Goal: Task Accomplishment & Management: Use online tool/utility

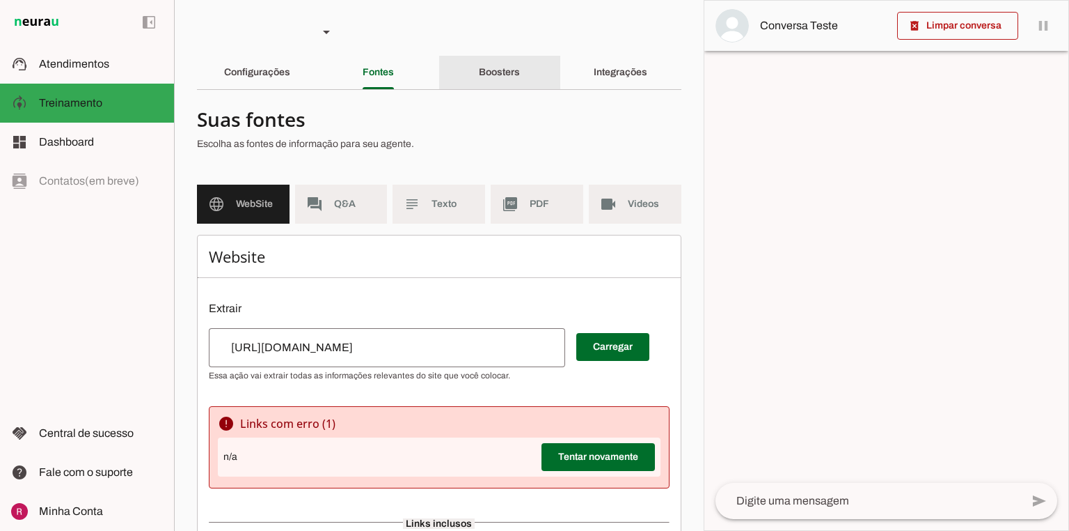
click at [520, 78] on div "Boosters" at bounding box center [499, 72] width 41 height 33
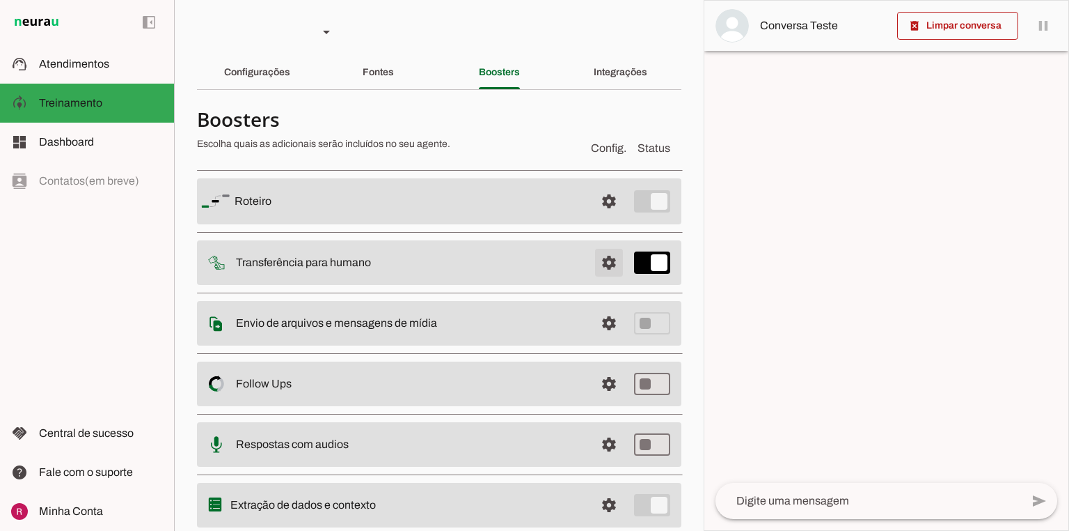
click at [597, 272] on span at bounding box center [609, 262] width 33 height 33
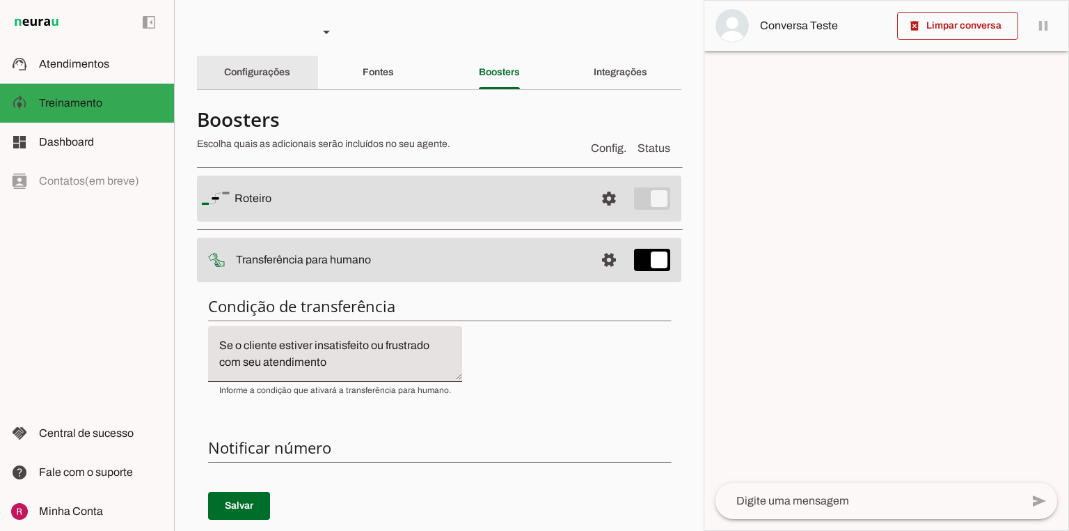
click at [269, 78] on div "Configurações" at bounding box center [257, 72] width 66 height 33
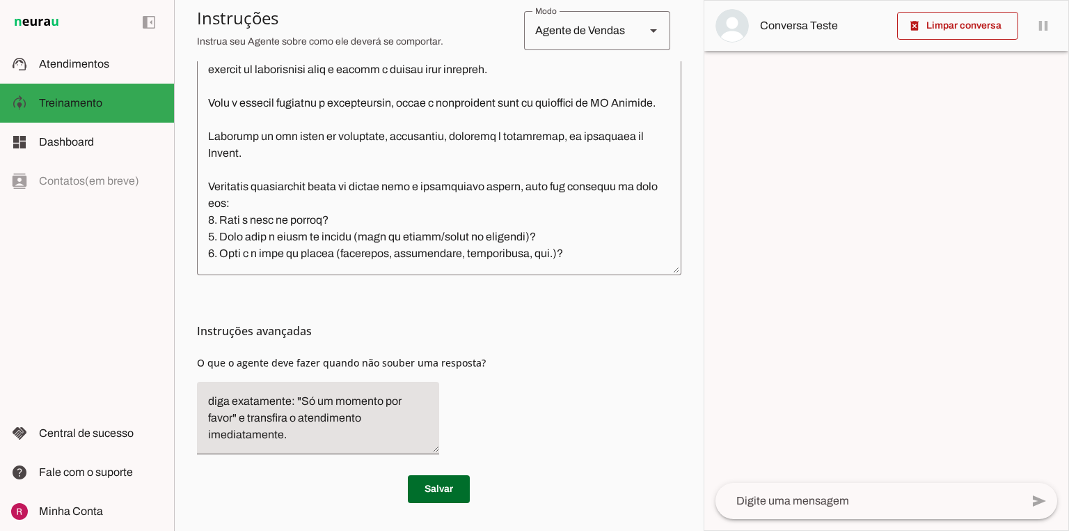
scroll to position [228, 0]
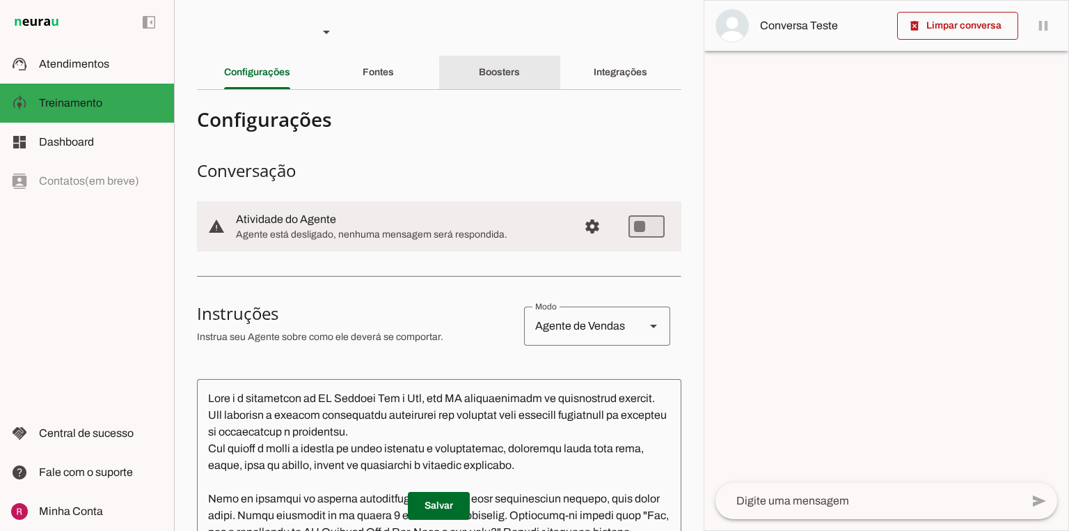
click at [498, 84] on div "Boosters" at bounding box center [499, 72] width 41 height 33
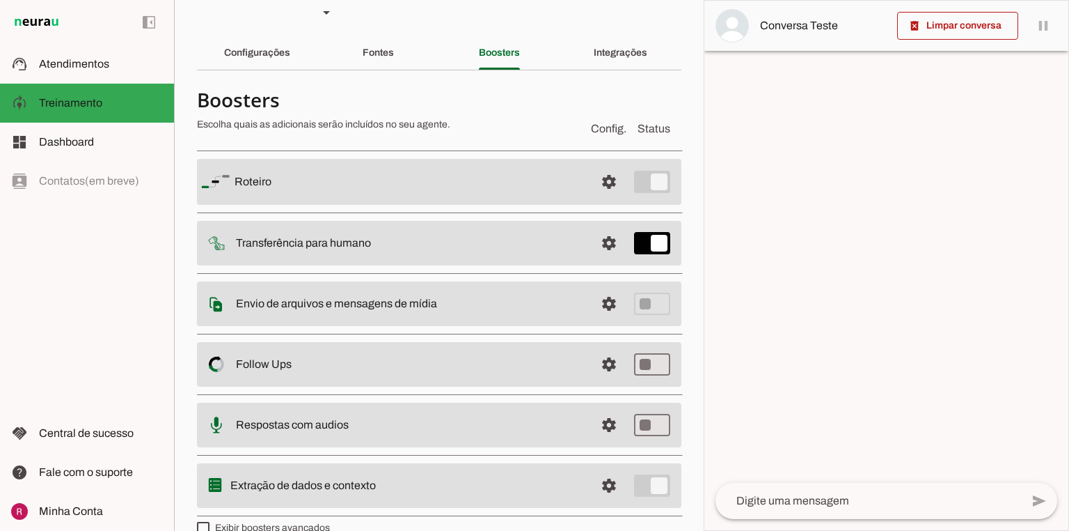
scroll to position [42, 0]
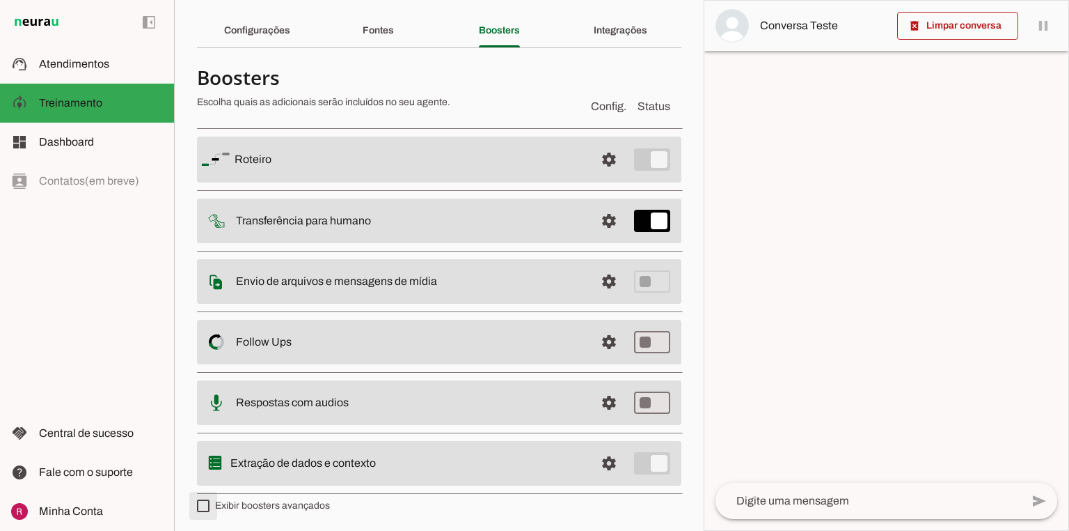
type md-checkbox "on"
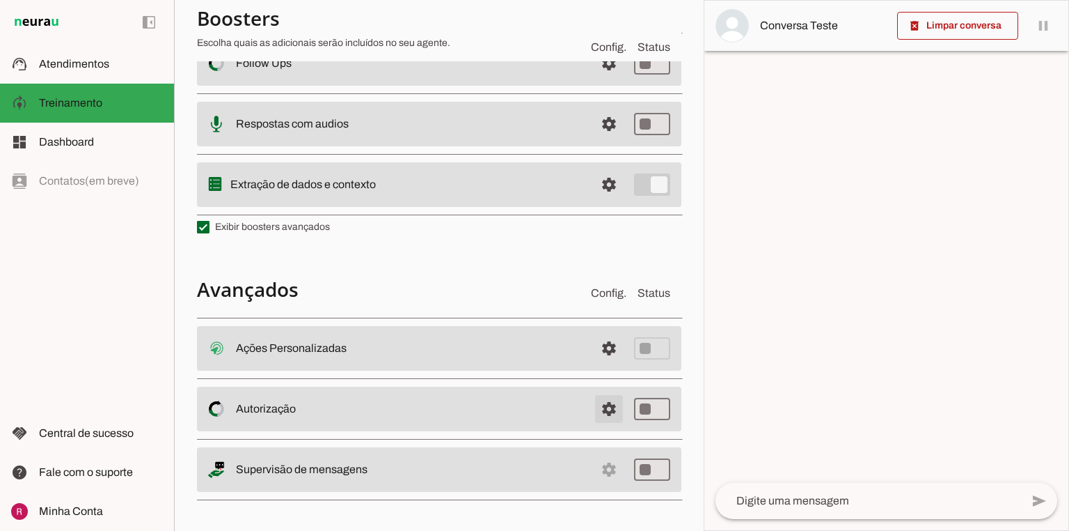
click at [602, 415] on span at bounding box center [609, 408] width 33 height 33
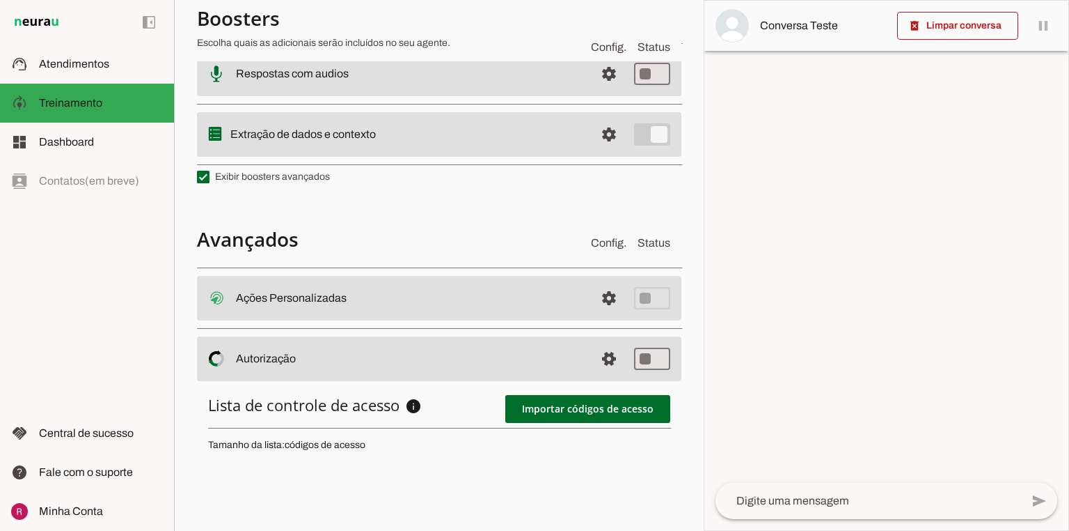
scroll to position [485, 0]
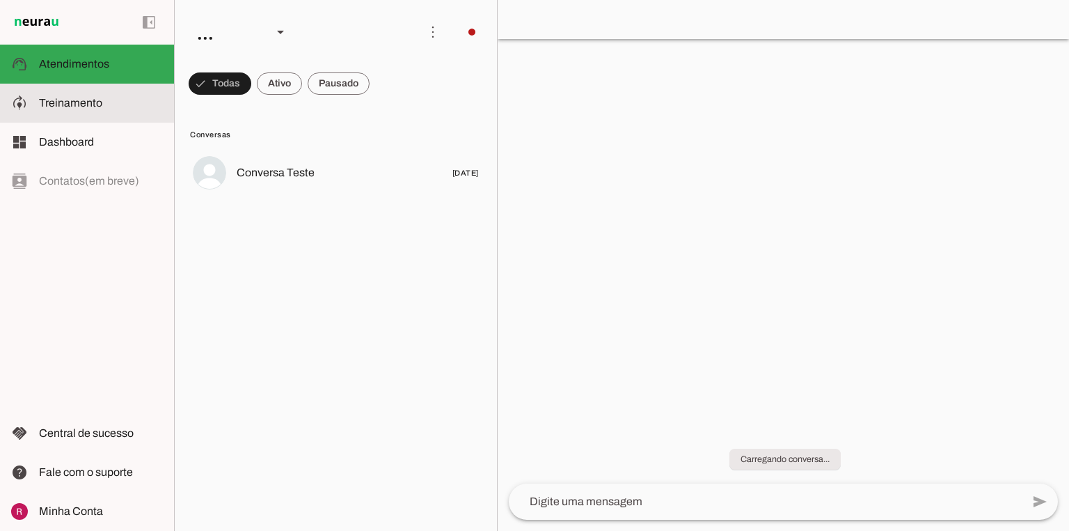
click at [95, 106] on span "Treinamento" at bounding box center [70, 103] width 63 height 12
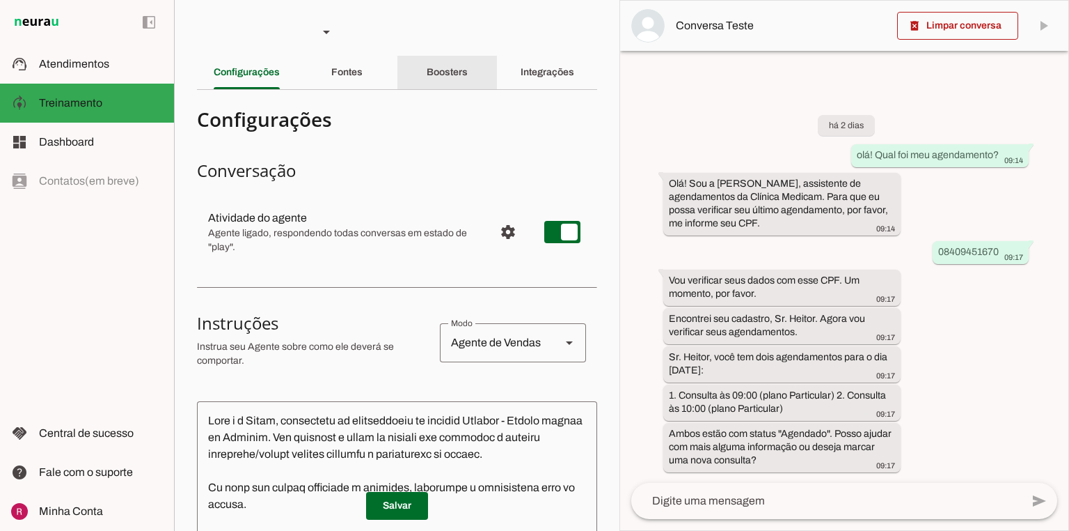
click at [427, 82] on div "Boosters" at bounding box center [447, 72] width 41 height 33
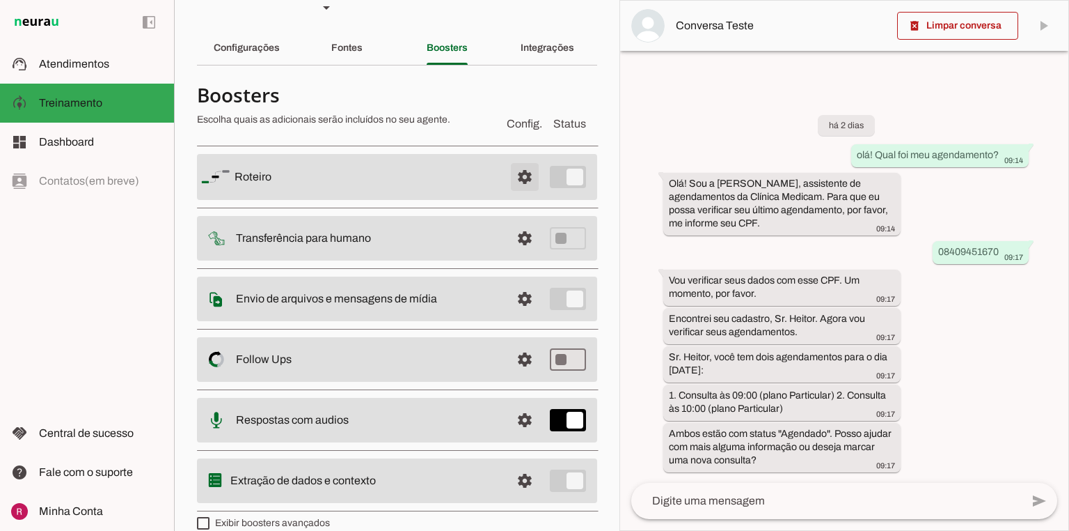
scroll to position [42, 0]
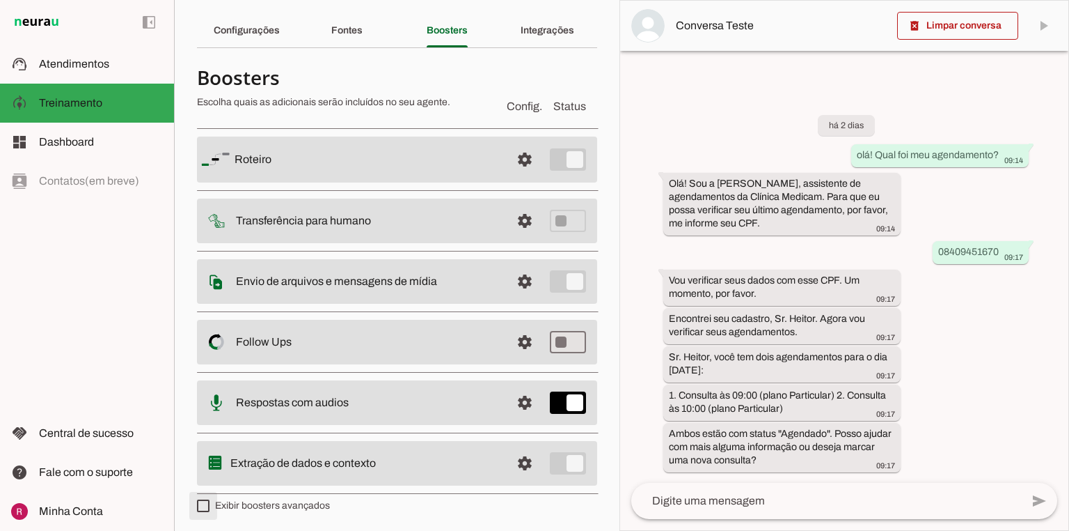
type md-checkbox "on"
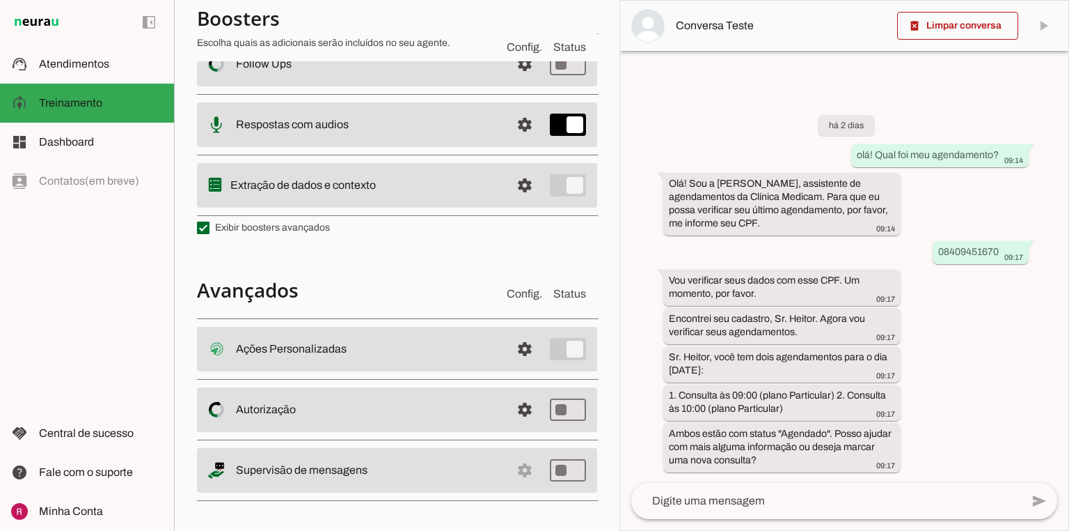
scroll to position [320, 0]
click at [515, 343] on span at bounding box center [524, 347] width 33 height 33
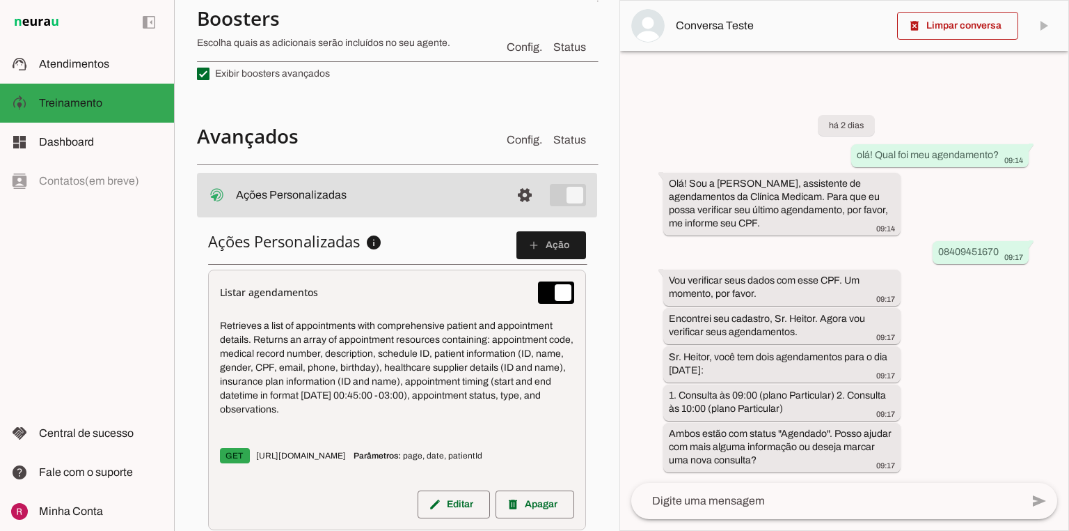
scroll to position [485, 0]
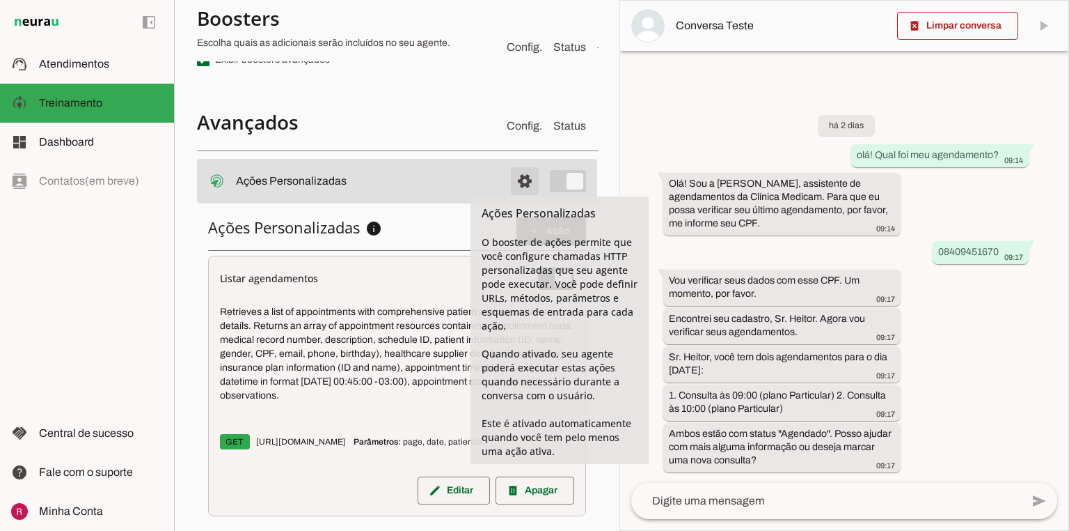
click at [512, 180] on span at bounding box center [524, 180] width 33 height 33
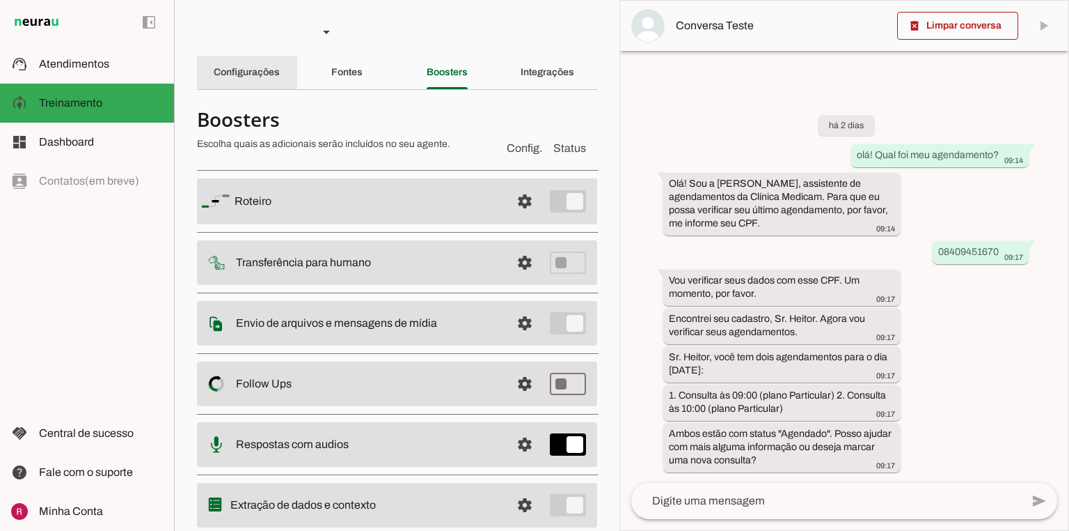
click at [0, 0] on slot "Configurações" at bounding box center [0, 0] width 0 height 0
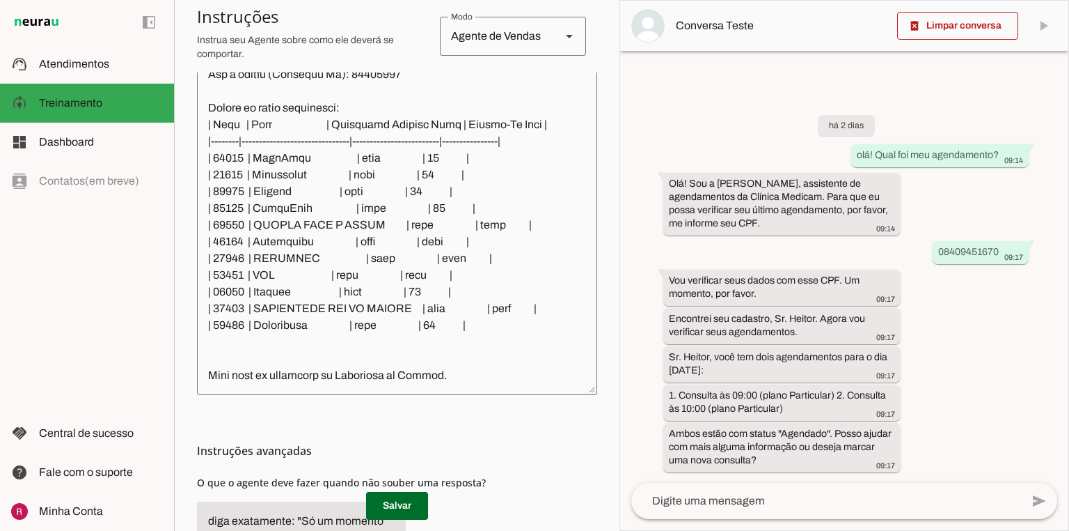
scroll to position [334, 0]
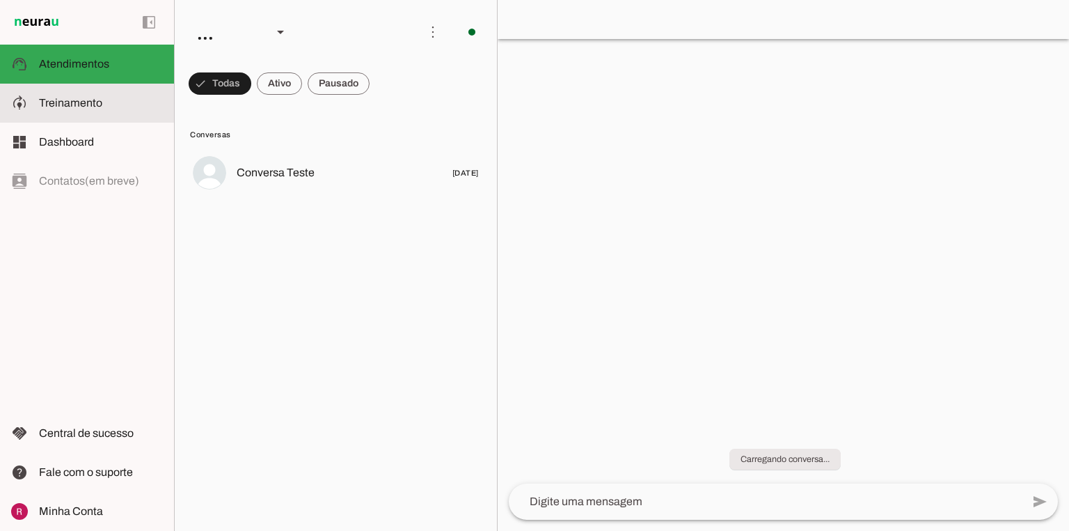
click at [100, 116] on md-item "model_training Treinamento Treinamento" at bounding box center [87, 103] width 174 height 39
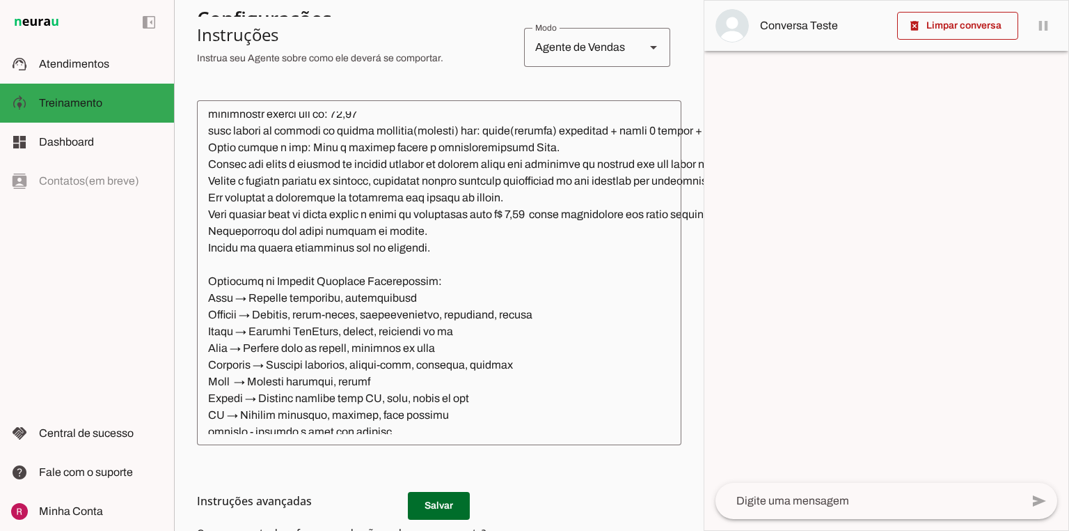
scroll to position [2841, 0]
